Goal: Task Accomplishment & Management: Manage account settings

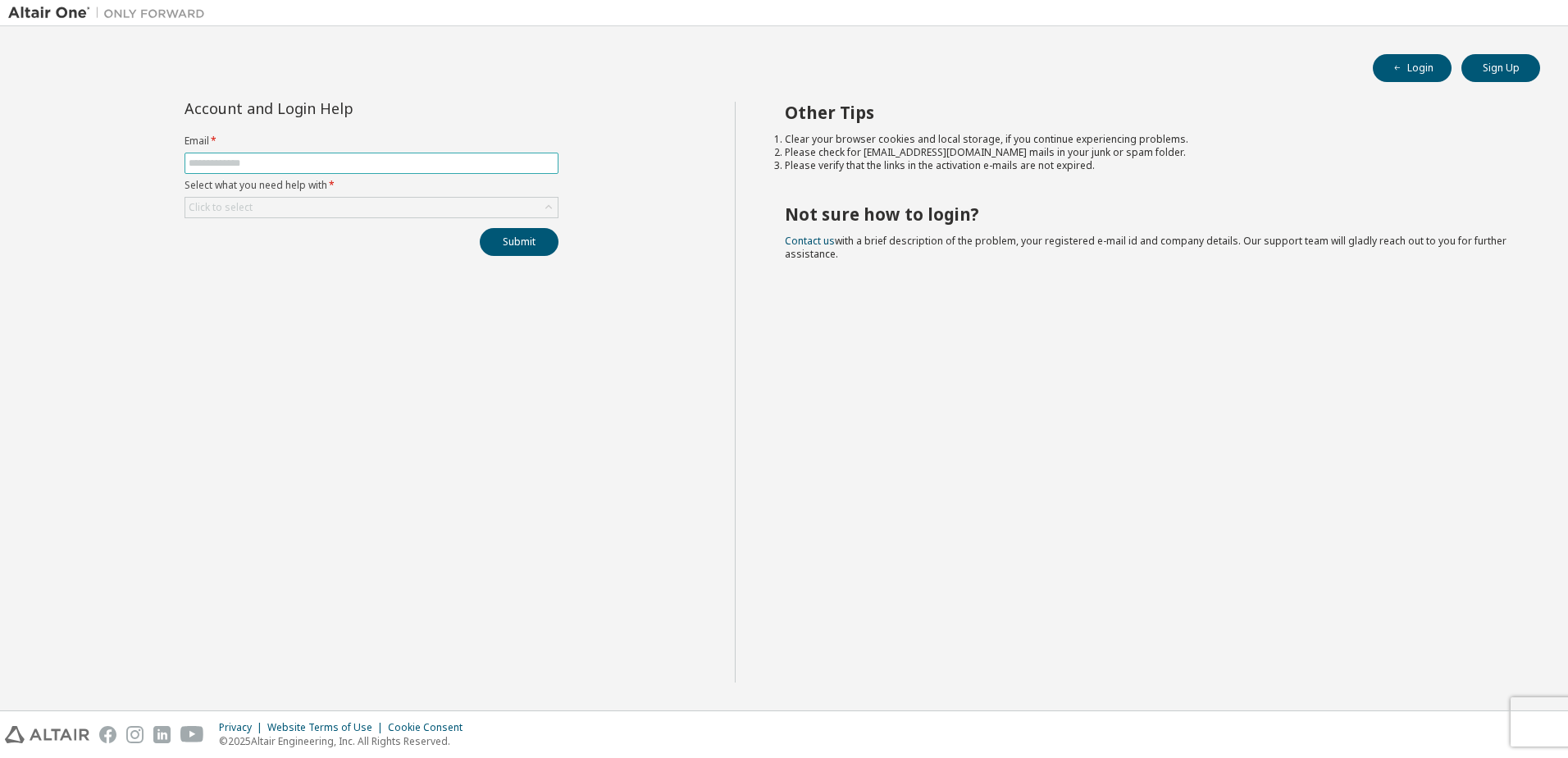
click at [339, 166] on input "text" at bounding box center [371, 163] width 365 height 14
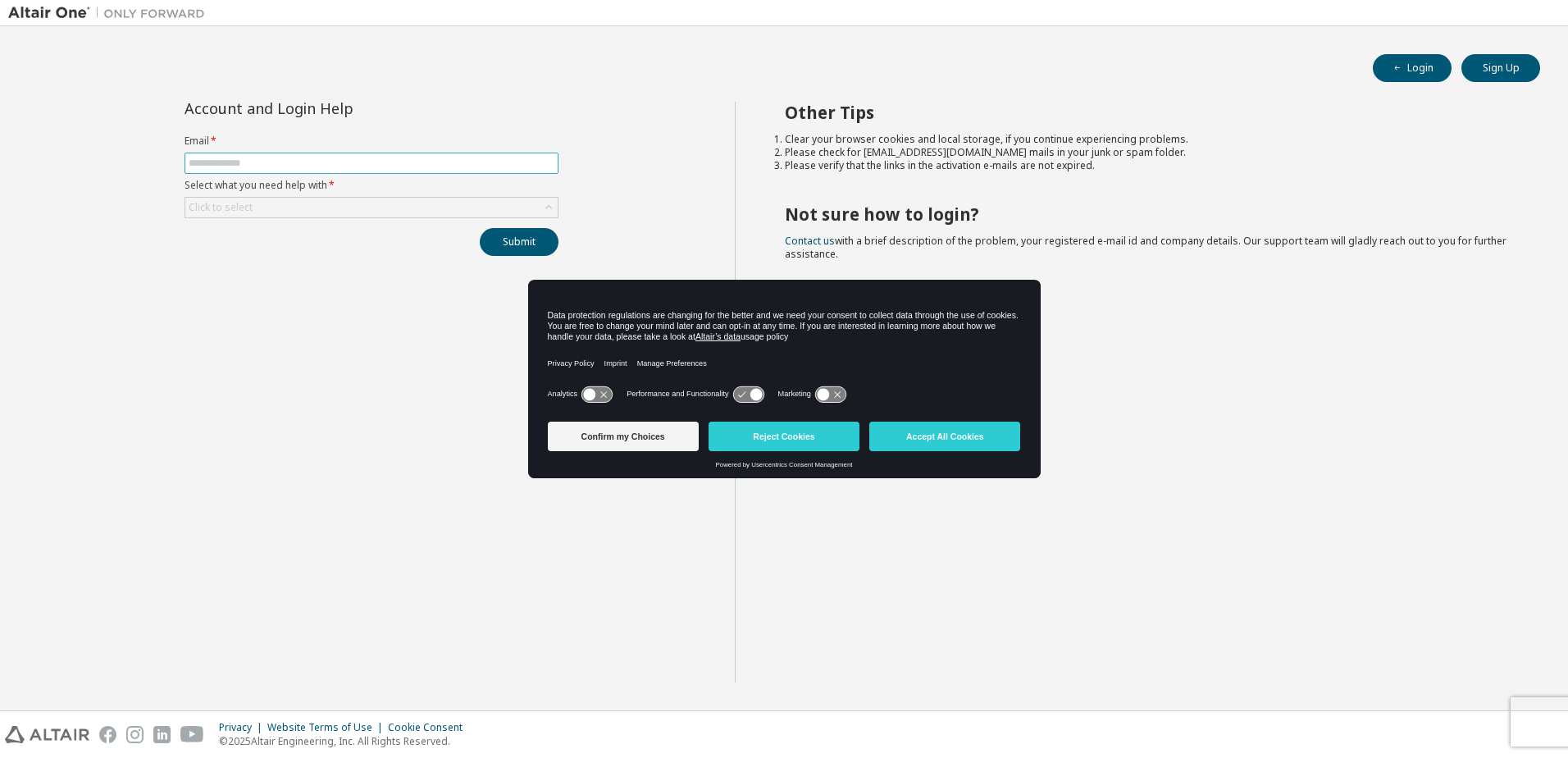
click at [342, 163] on input "text" at bounding box center [371, 163] width 365 height 14
type input "**********"
click at [309, 211] on div "Click to select" at bounding box center [371, 208] width 373 height 20
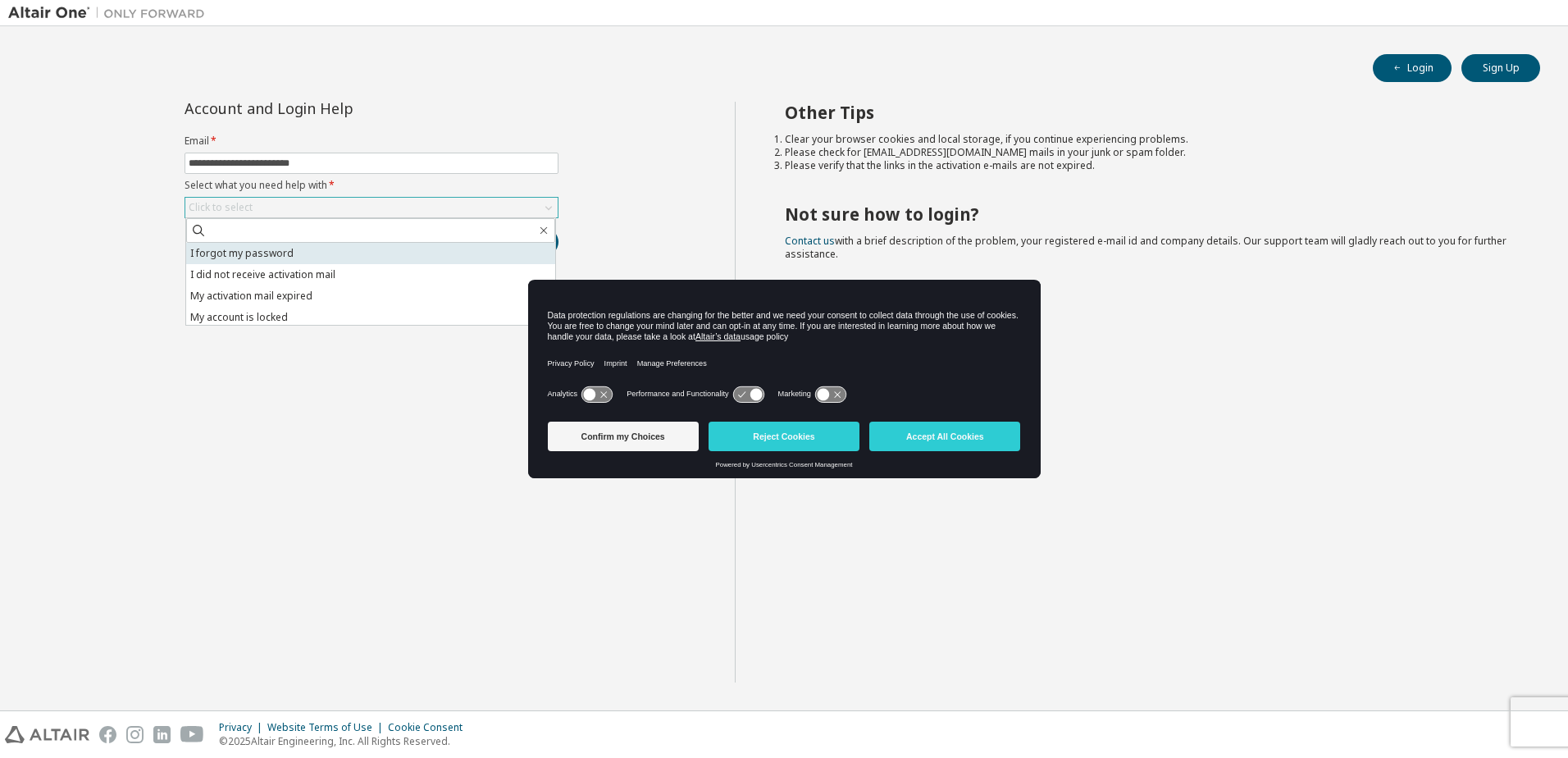
click at [291, 253] on li "I forgot my password" at bounding box center [370, 254] width 369 height 22
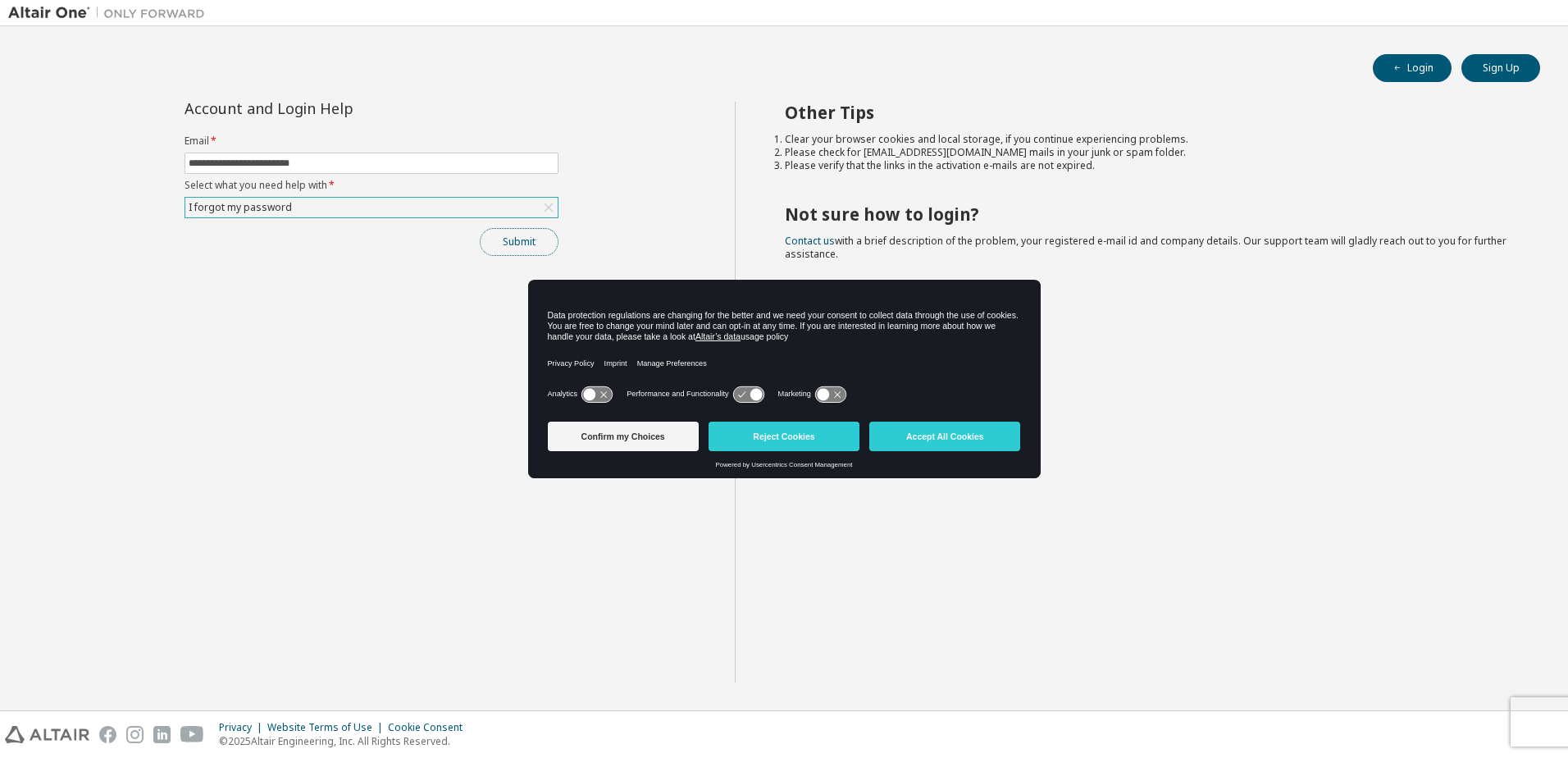
click at [503, 240] on button "Submit" at bounding box center [519, 242] width 78 height 28
click at [931, 443] on button "Accept All Cookies" at bounding box center [945, 436] width 151 height 30
